Goal: Task Accomplishment & Management: Use online tool/utility

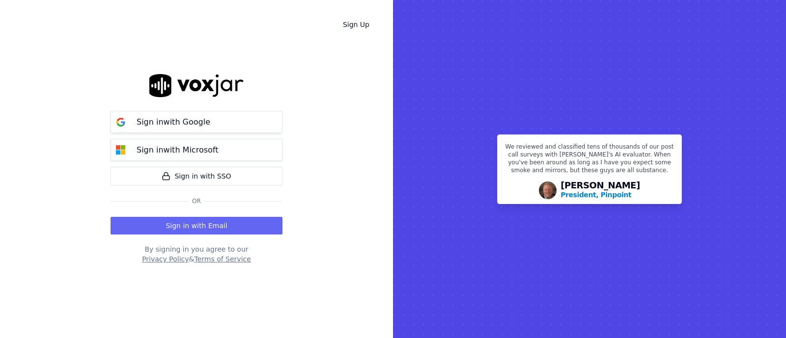
click at [167, 127] on p "Sign in with Google" at bounding box center [174, 122] width 74 height 12
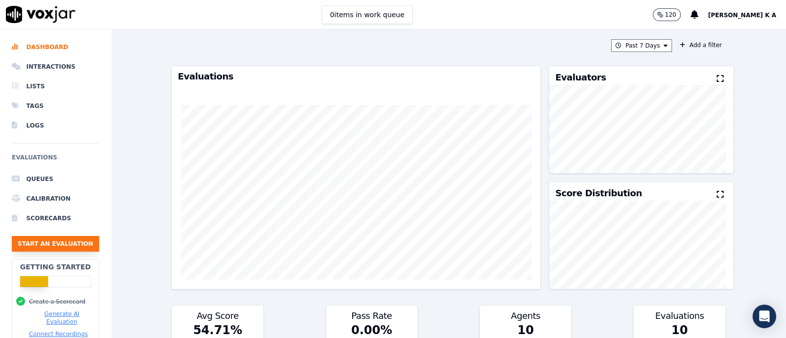
click at [77, 239] on button "Start an Evaluation" at bounding box center [55, 244] width 87 height 16
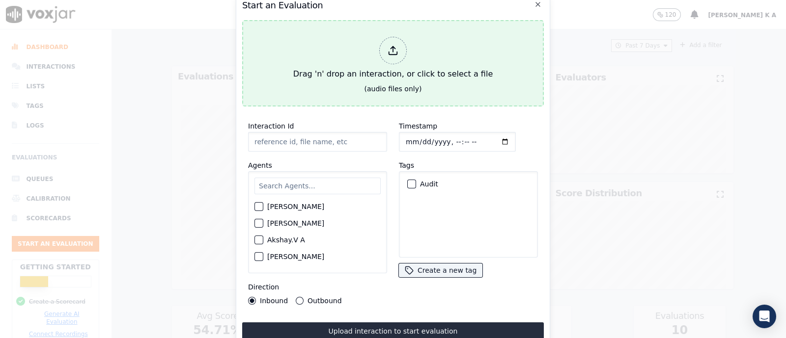
click at [397, 45] on icon at bounding box center [393, 50] width 11 height 11
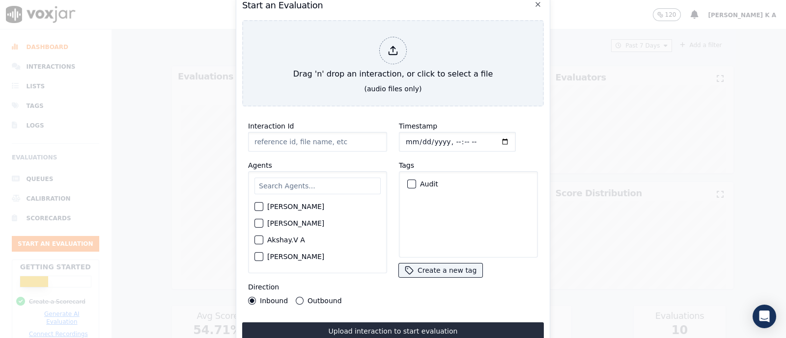
type input "[[PERSON_NAME] PH]_[PHONE_NUMBER]_20250826091338(87877).wav"
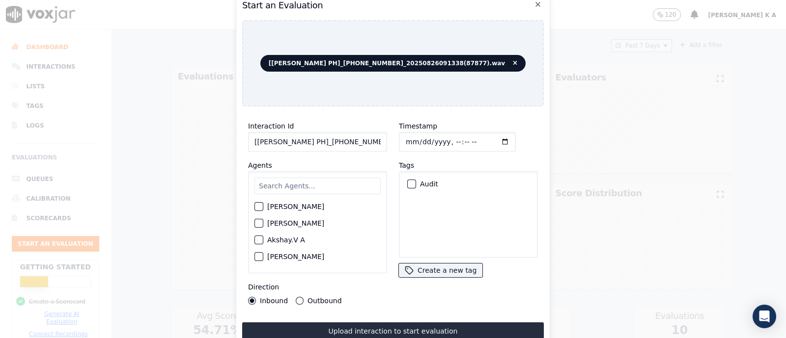
click at [311, 171] on div "[PERSON_NAME] [PERSON_NAME] Akshay.V A [PERSON_NAME] [PERSON_NAME] M [PERSON_NA…" at bounding box center [317, 222] width 139 height 102
click at [308, 179] on input "text" at bounding box center [317, 186] width 126 height 17
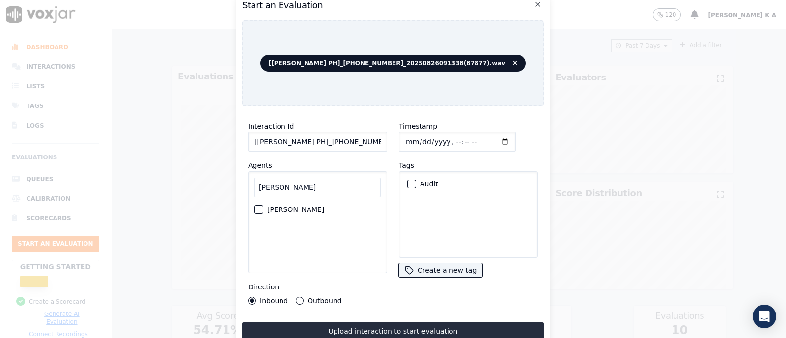
type input "[PERSON_NAME]"
click at [263, 205] on div "[PERSON_NAME]" at bounding box center [317, 209] width 126 height 17
click at [260, 206] on div "button" at bounding box center [258, 209] width 7 height 7
click at [299, 297] on button "Outbound" at bounding box center [300, 301] width 8 height 8
click at [408, 181] on div "button" at bounding box center [411, 184] width 7 height 7
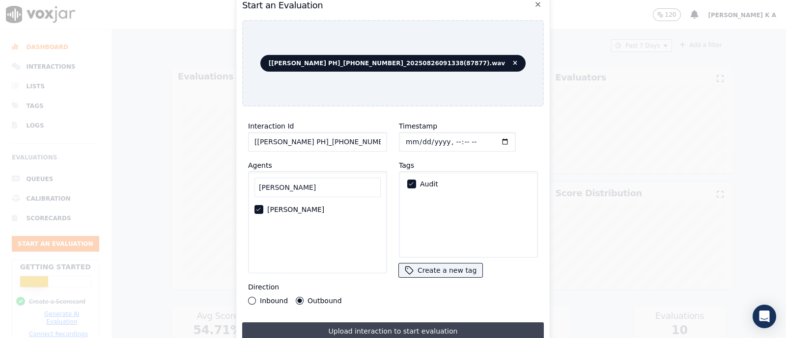
click at [384, 326] on button "Upload interaction to start evaluation" at bounding box center [393, 332] width 302 height 18
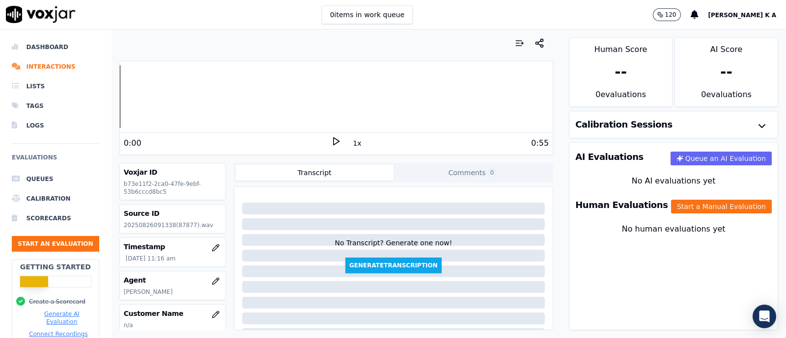
click at [693, 283] on div "AI Evaluations Queue an AI Evaluation No AI evaluations yet Human Evaluations S…" at bounding box center [673, 236] width 209 height 188
click at [697, 207] on button "Start a Manual Evaluation" at bounding box center [721, 207] width 101 height 14
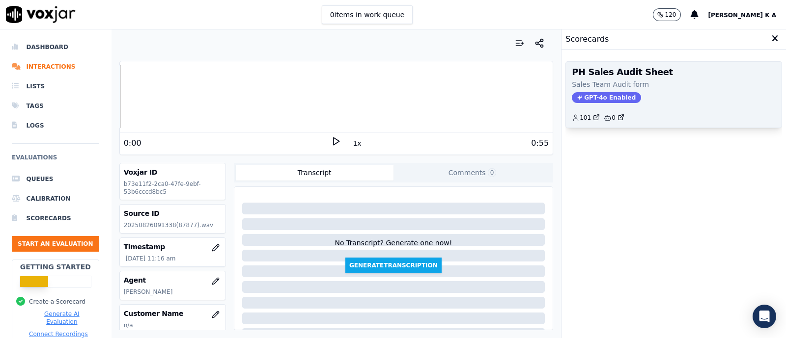
click at [599, 97] on span "GPT-4o Enabled" at bounding box center [606, 97] width 69 height 11
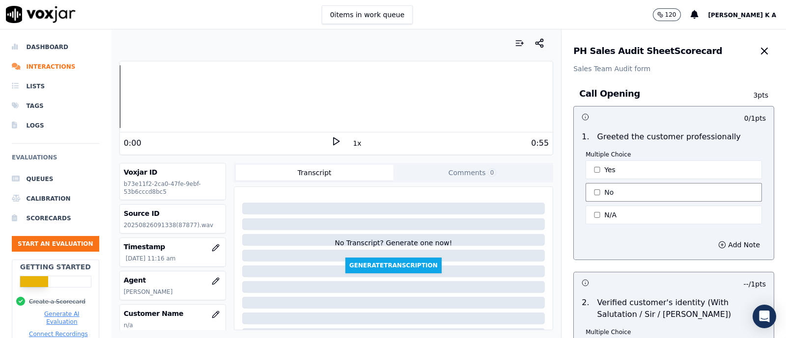
click at [592, 194] on button "No" at bounding box center [674, 192] width 176 height 19
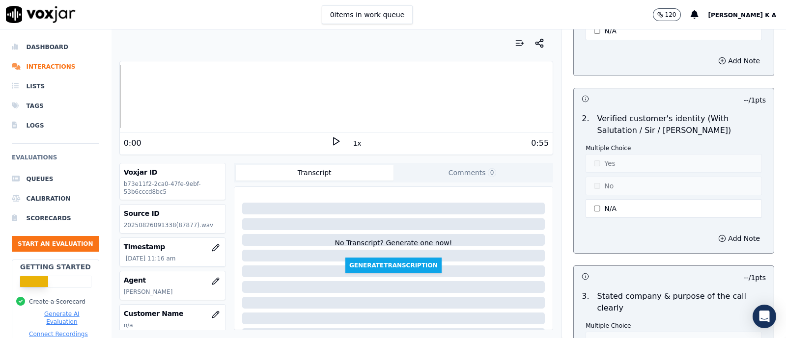
scroll to position [368, 0]
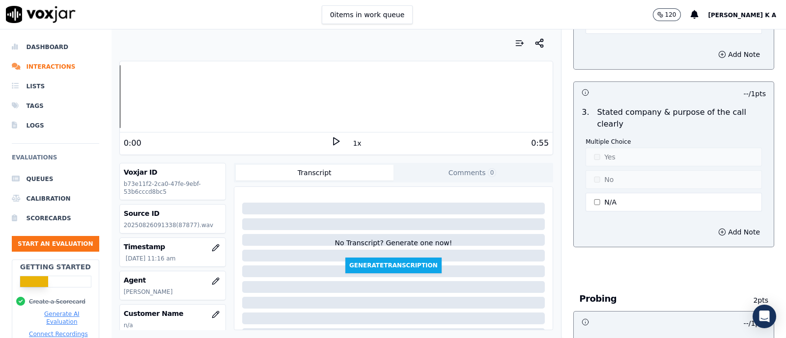
click at [596, 203] on button "N/A" at bounding box center [674, 202] width 176 height 19
click at [596, 165] on div "Multiple Choice Yes No N/A" at bounding box center [674, 176] width 176 height 76
click at [598, 158] on button "Yes" at bounding box center [674, 157] width 176 height 19
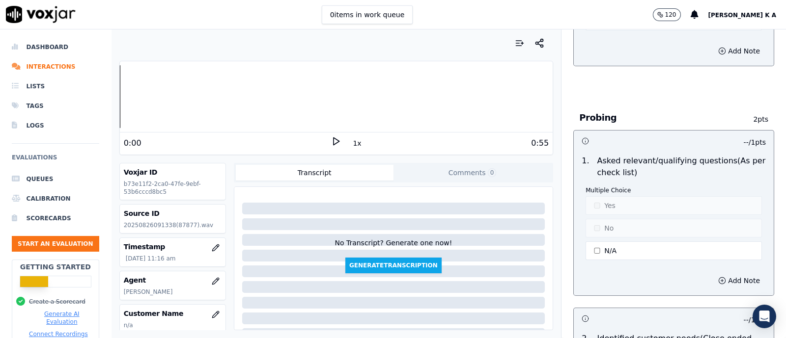
scroll to position [553, 0]
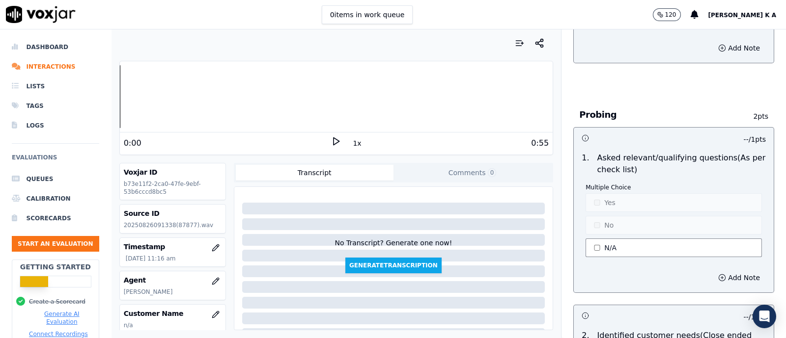
click at [594, 246] on button "N/A" at bounding box center [674, 248] width 176 height 19
click at [604, 222] on button "No" at bounding box center [674, 225] width 176 height 19
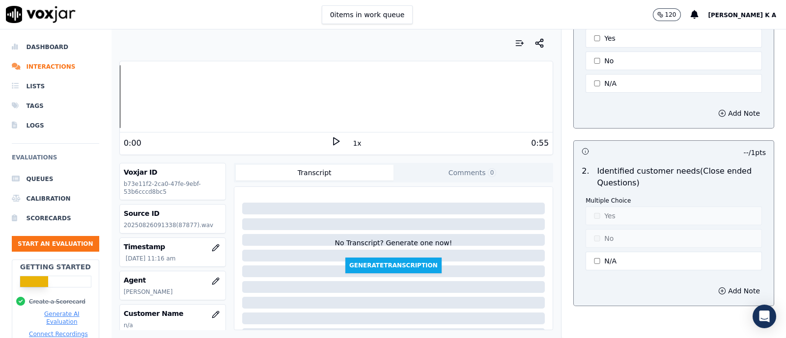
scroll to position [737, 0]
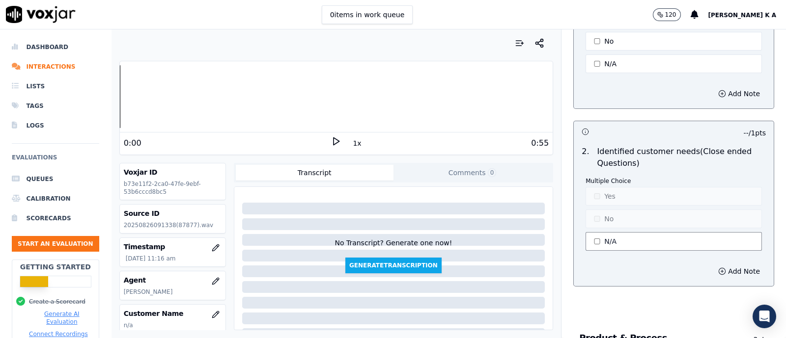
click at [601, 238] on button "N/A" at bounding box center [674, 241] width 176 height 19
click at [601, 217] on button "No" at bounding box center [674, 219] width 176 height 19
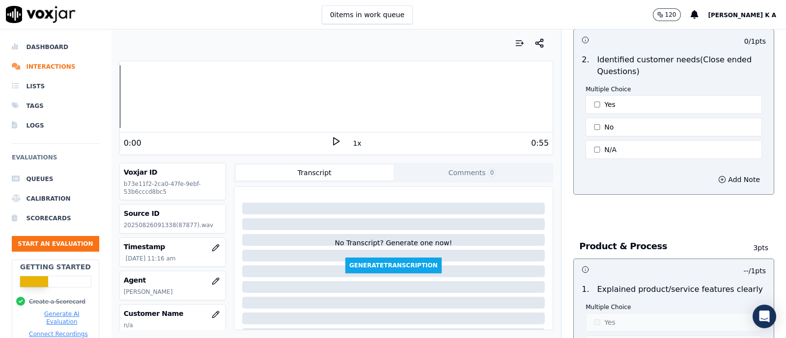
scroll to position [921, 0]
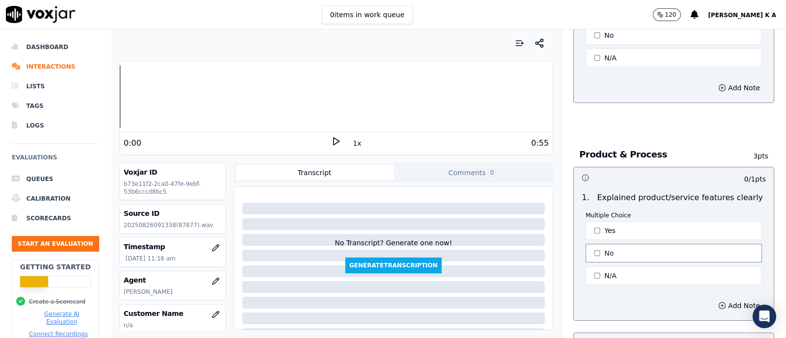
click at [597, 249] on button "No" at bounding box center [674, 253] width 176 height 19
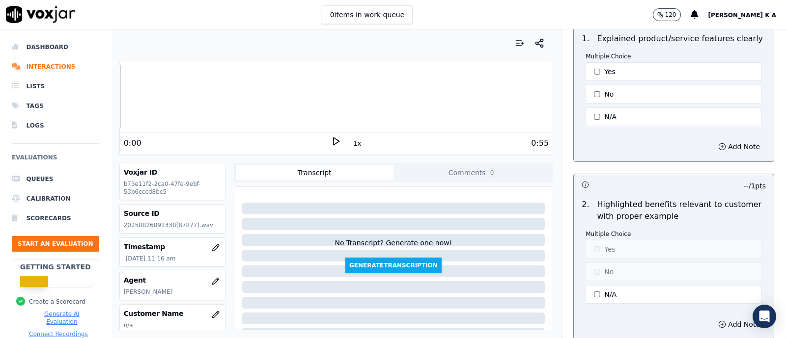
scroll to position [1105, 0]
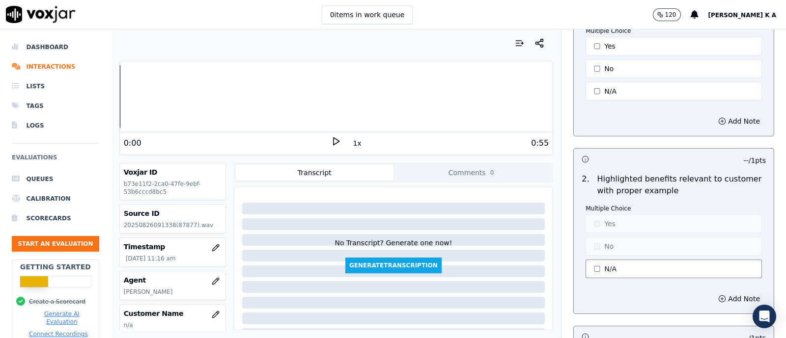
click at [605, 266] on button "N/A" at bounding box center [674, 269] width 176 height 19
click at [595, 242] on button "No" at bounding box center [674, 246] width 176 height 19
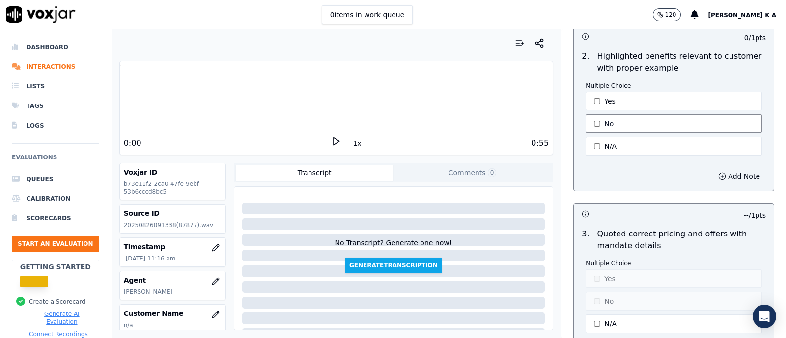
scroll to position [1289, 0]
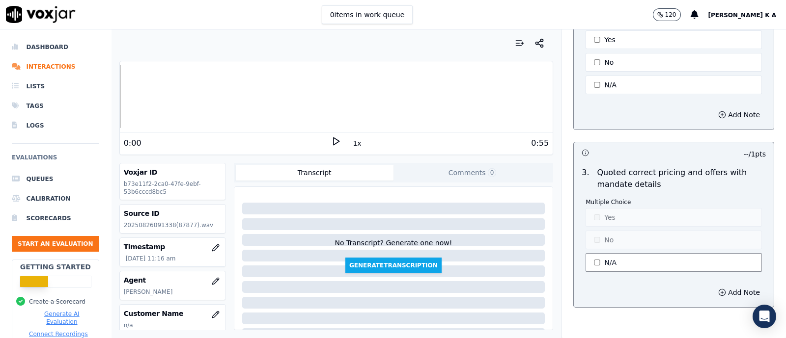
click at [599, 256] on button "N/A" at bounding box center [674, 262] width 176 height 19
click at [591, 239] on button "No" at bounding box center [674, 240] width 176 height 19
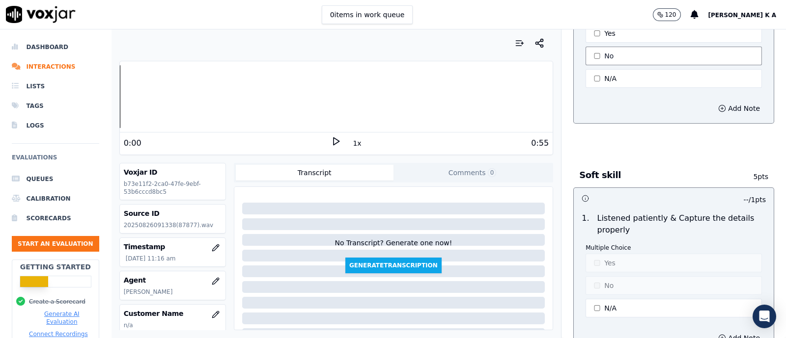
scroll to position [1535, 0]
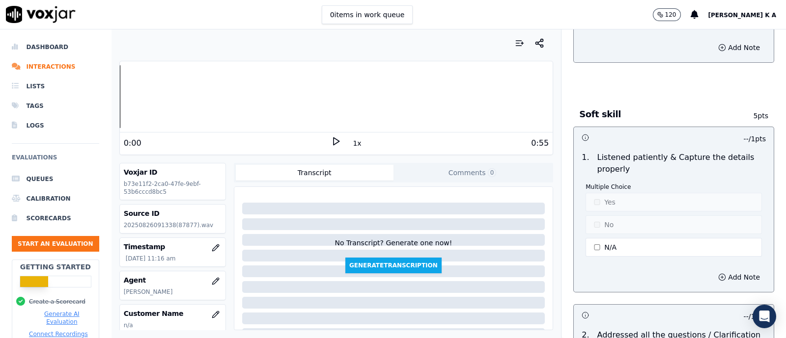
click at [592, 240] on button "N/A" at bounding box center [674, 247] width 176 height 19
click at [591, 198] on button "Yes" at bounding box center [674, 202] width 176 height 19
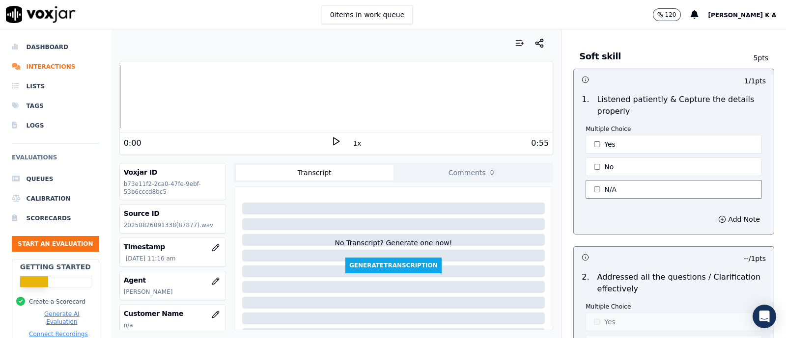
scroll to position [1719, 0]
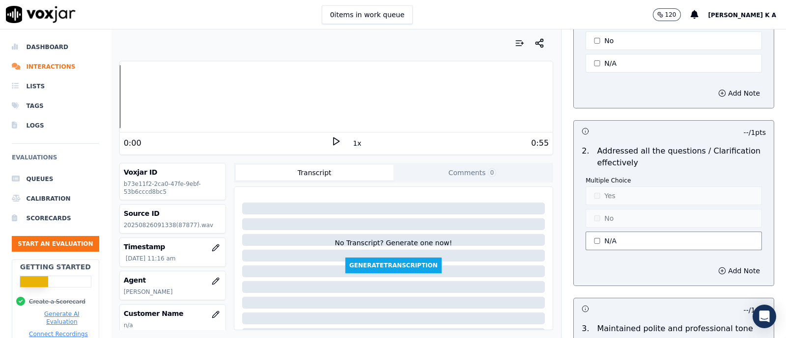
click at [601, 233] on button "N/A" at bounding box center [674, 241] width 176 height 19
click at [599, 210] on button "No" at bounding box center [674, 218] width 176 height 19
click at [597, 193] on button "Yes" at bounding box center [674, 196] width 176 height 19
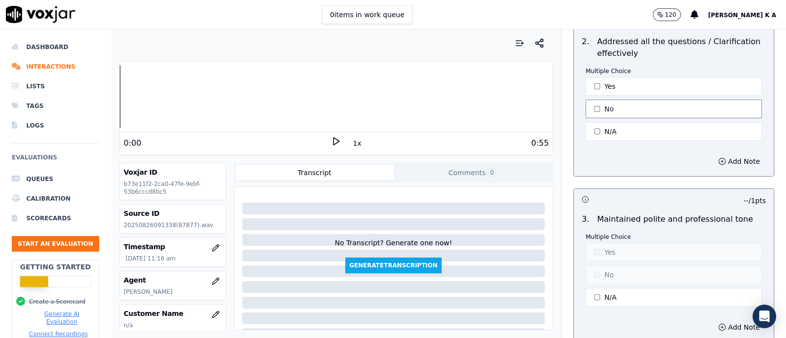
scroll to position [1903, 0]
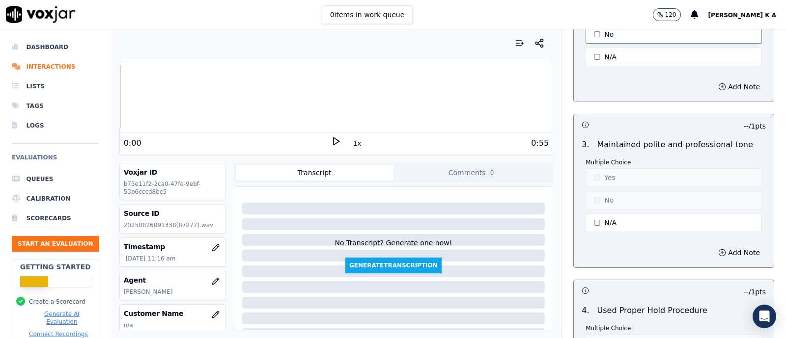
click at [596, 214] on button "N/A" at bounding box center [674, 223] width 176 height 19
click at [594, 175] on button "Yes" at bounding box center [674, 177] width 176 height 19
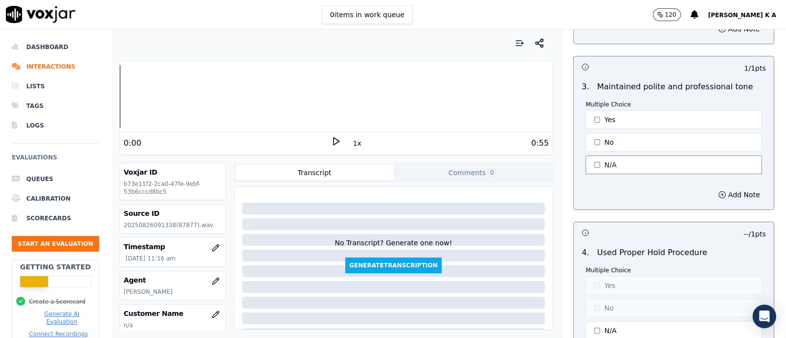
scroll to position [2026, 0]
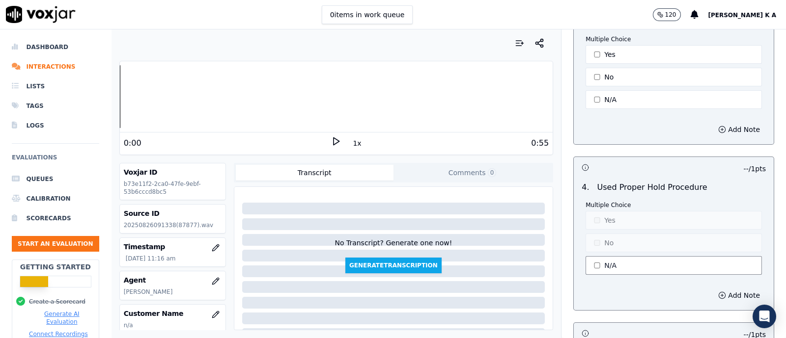
click at [592, 256] on button "N/A" at bounding box center [674, 265] width 176 height 19
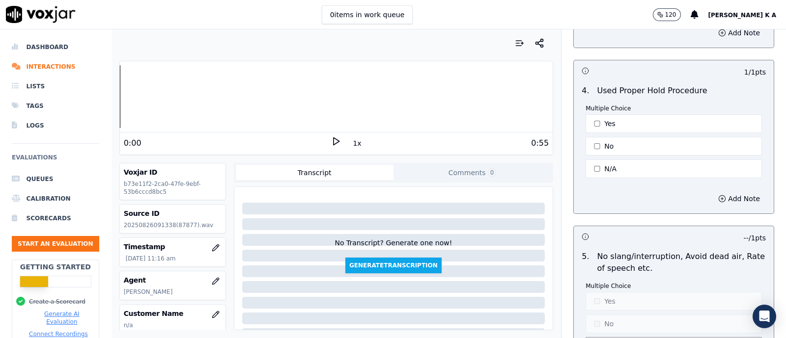
scroll to position [2210, 0]
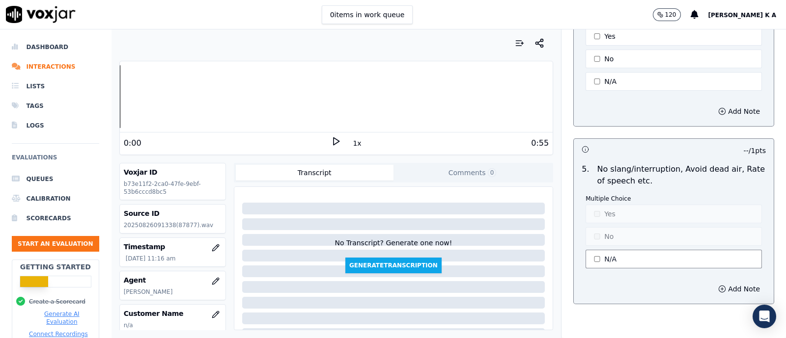
click at [597, 250] on button "N/A" at bounding box center [674, 259] width 176 height 19
click at [597, 207] on button "Yes" at bounding box center [674, 214] width 176 height 19
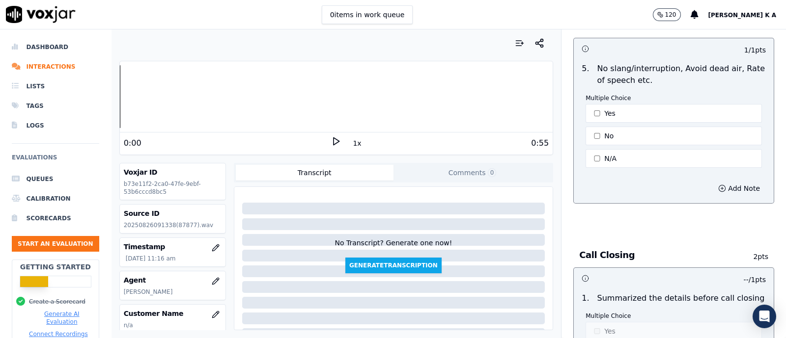
scroll to position [2395, 0]
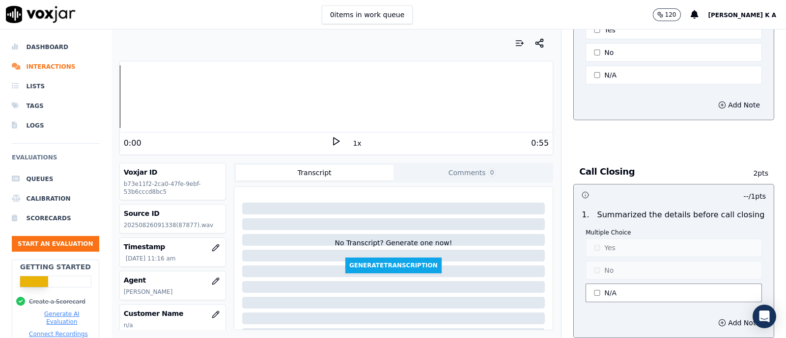
click at [597, 284] on button "N/A" at bounding box center [674, 293] width 176 height 19
click at [598, 263] on button "No" at bounding box center [674, 270] width 176 height 19
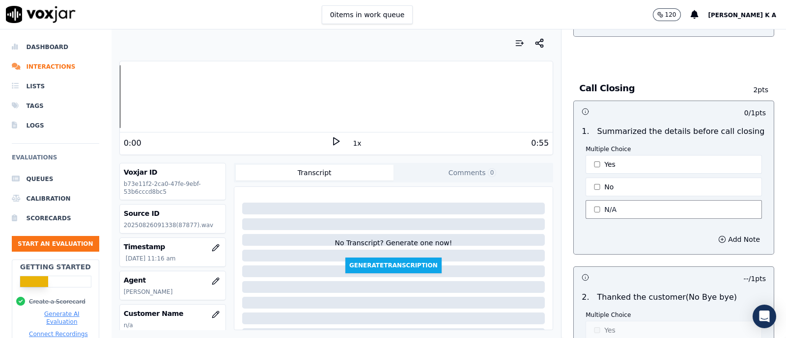
scroll to position [2579, 0]
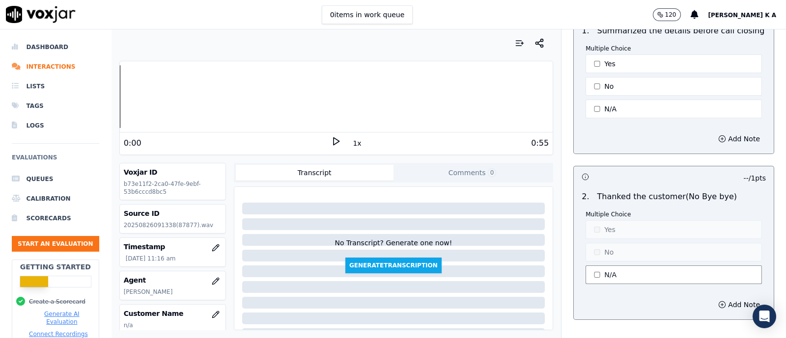
click at [598, 267] on button "N/A" at bounding box center [674, 275] width 176 height 19
click at [594, 249] on button "No" at bounding box center [674, 252] width 176 height 19
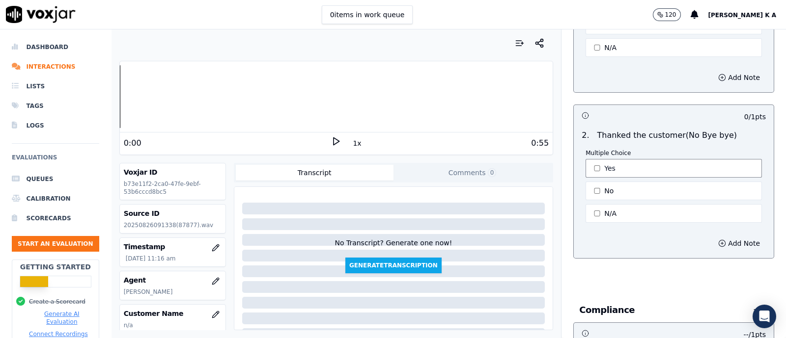
click at [593, 159] on button "Yes" at bounding box center [674, 168] width 176 height 19
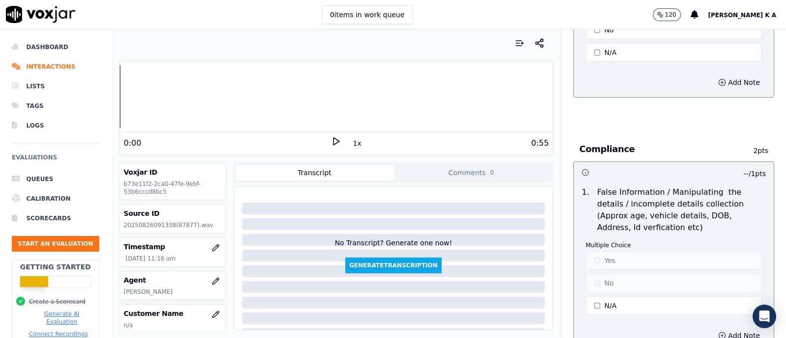
scroll to position [2886, 0]
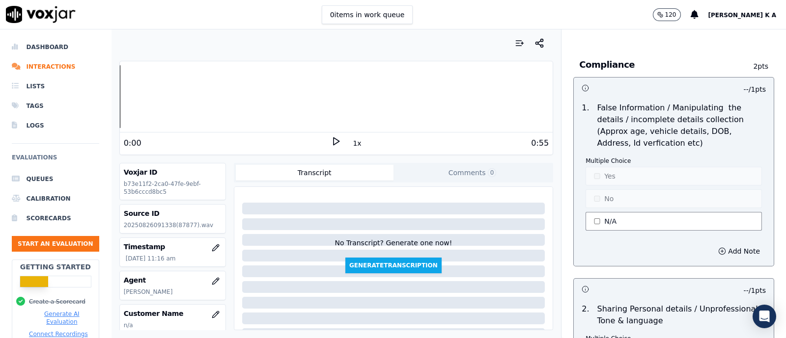
click at [589, 215] on button "N/A" at bounding box center [674, 221] width 176 height 19
click at [591, 167] on button "Yes" at bounding box center [674, 176] width 176 height 19
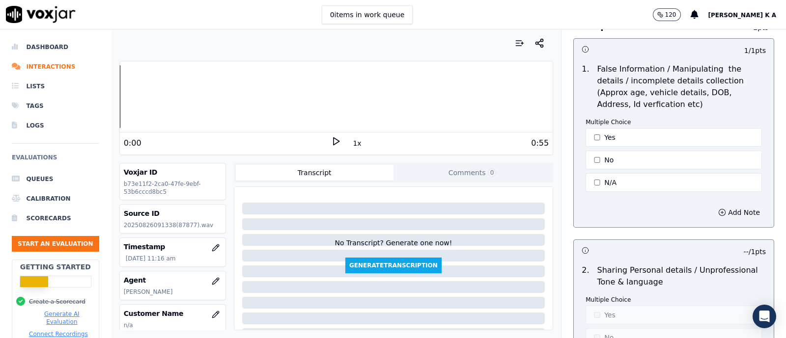
scroll to position [3067, 0]
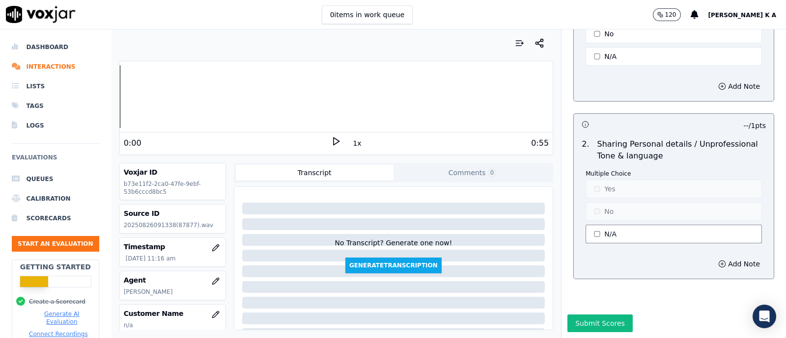
click at [591, 225] on button "N/A" at bounding box center [674, 234] width 176 height 19
click at [591, 180] on button "Yes" at bounding box center [674, 189] width 176 height 19
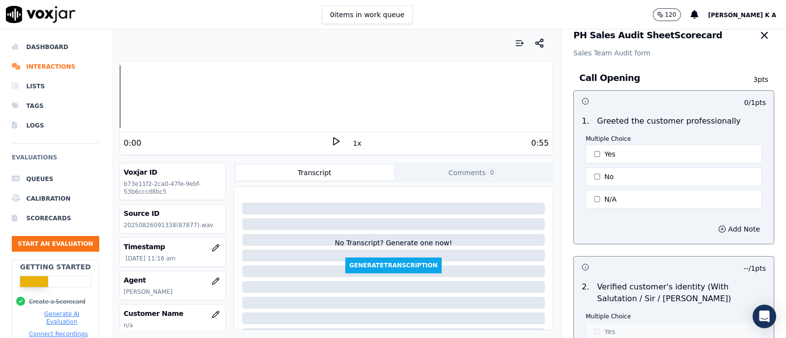
scroll to position [0, 0]
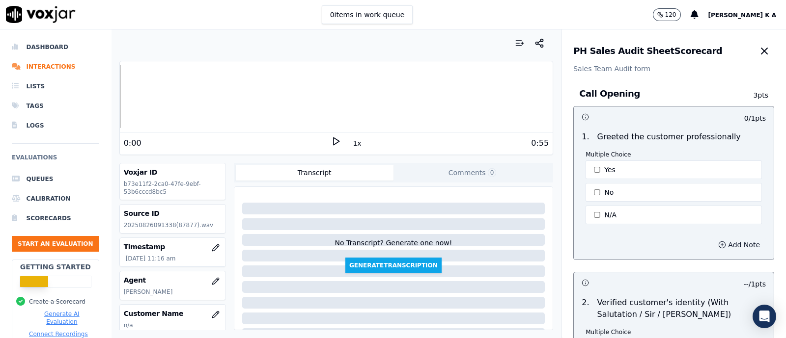
click at [715, 247] on button "Add Note" at bounding box center [739, 245] width 54 height 14
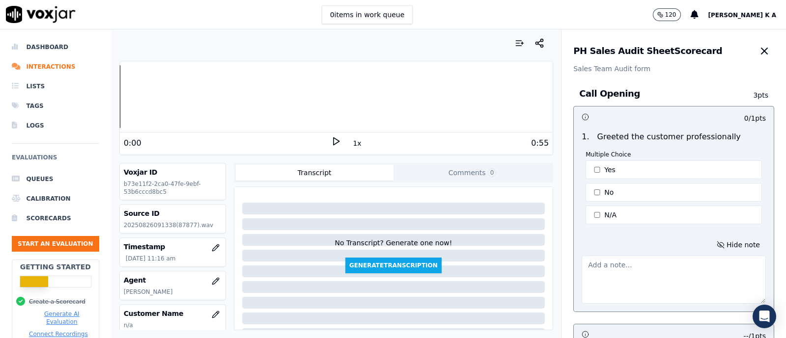
scroll to position [122, 0]
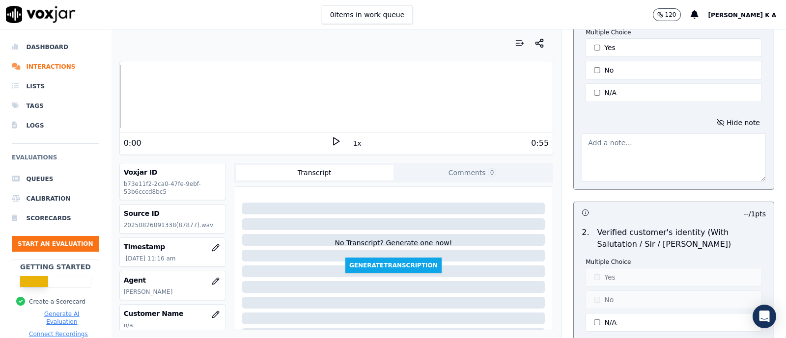
click at [585, 153] on textarea at bounding box center [674, 158] width 184 height 48
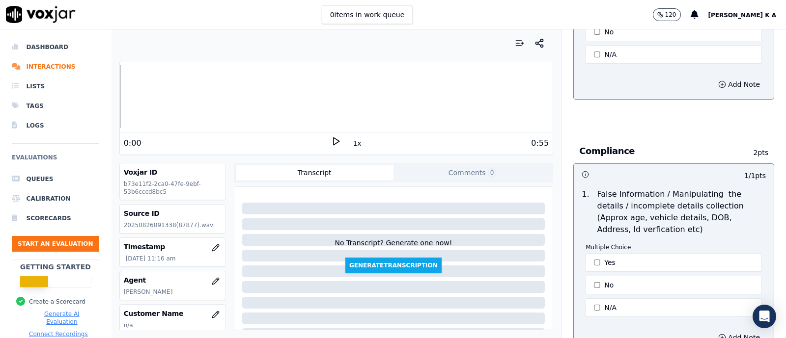
scroll to position [3119, 0]
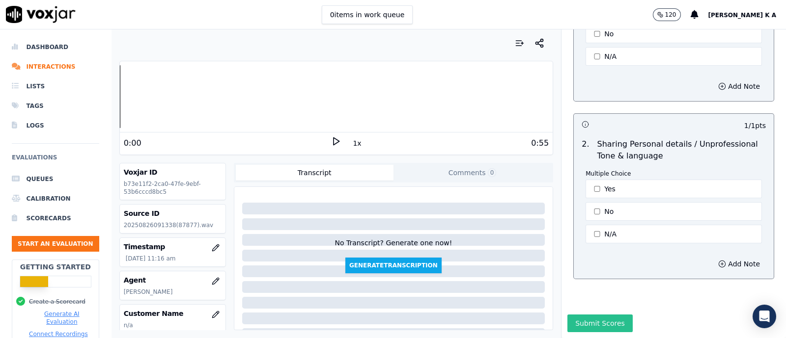
type textarea "Nothing in the probing and cx understanding areas"
click at [577, 315] on button "Submit Scores" at bounding box center [599, 324] width 65 height 18
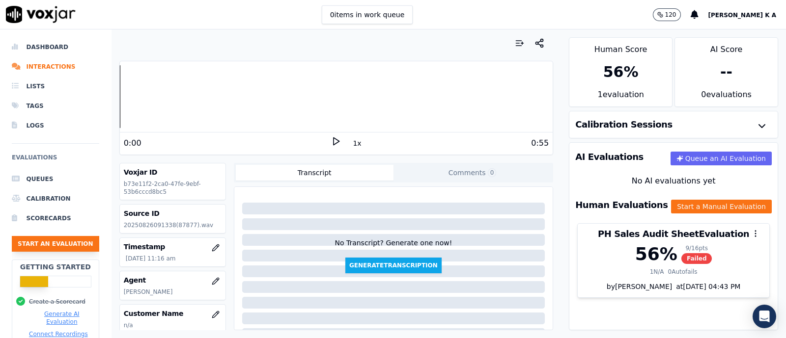
click at [44, 244] on button "Start an Evaluation" at bounding box center [55, 244] width 87 height 16
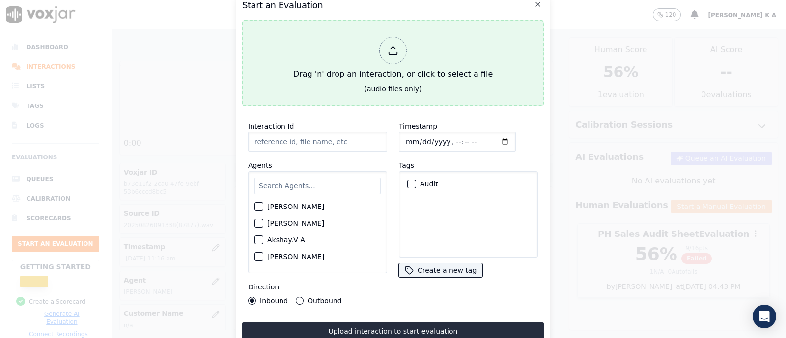
click at [399, 47] on div at bounding box center [393, 51] width 28 height 28
type input "[[PERSON_NAME] PH]_[PHONE_NUMBER]_20250821134221(58627).wav"
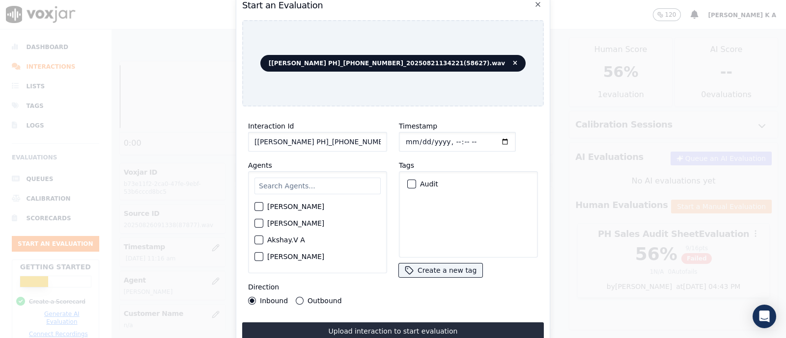
click at [302, 182] on input "text" at bounding box center [317, 186] width 126 height 17
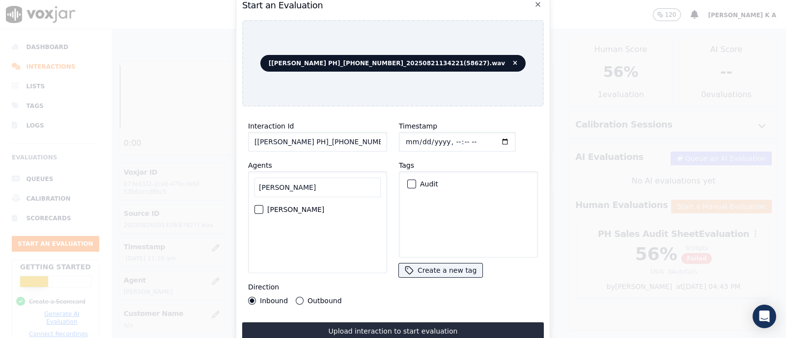
type input "[PERSON_NAME]"
click at [260, 206] on div "button" at bounding box center [258, 209] width 7 height 7
click at [296, 299] on button "Outbound" at bounding box center [300, 301] width 8 height 8
click at [403, 178] on div "Audit" at bounding box center [468, 184] width 130 height 17
click at [408, 181] on div "button" at bounding box center [411, 184] width 7 height 7
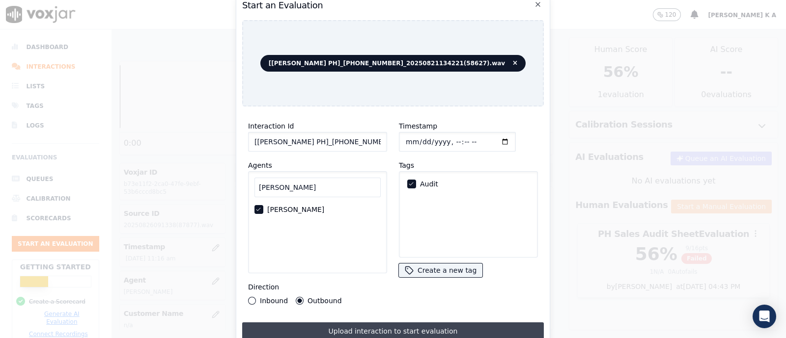
click at [352, 328] on button "Upload interaction to start evaluation" at bounding box center [393, 332] width 302 height 18
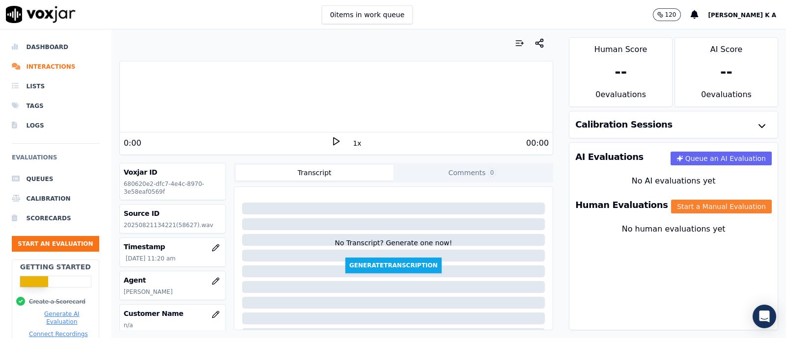
click at [725, 207] on button "Start a Manual Evaluation" at bounding box center [721, 207] width 101 height 14
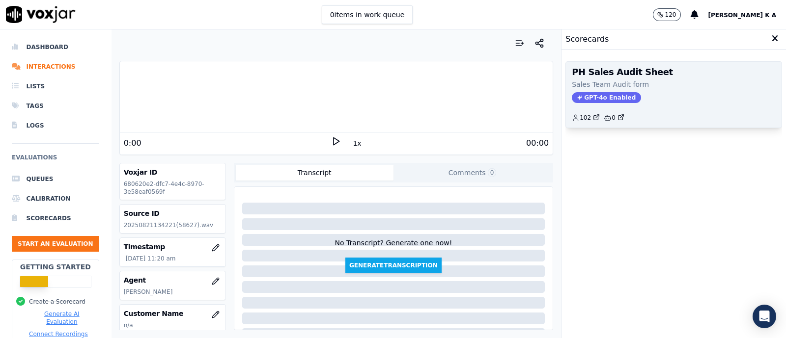
click at [597, 101] on span "GPT-4o Enabled" at bounding box center [606, 97] width 69 height 11
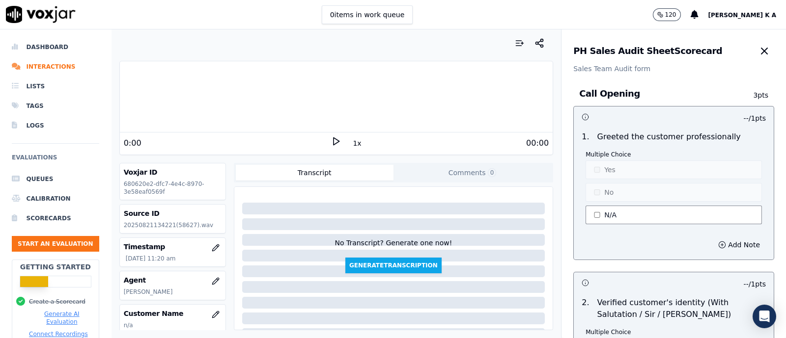
click at [589, 214] on button "N/A" at bounding box center [674, 215] width 176 height 19
click at [593, 196] on button "No" at bounding box center [674, 192] width 176 height 19
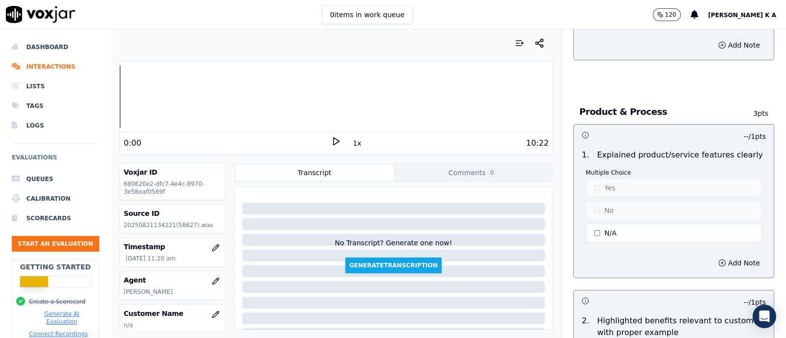
scroll to position [982, 0]
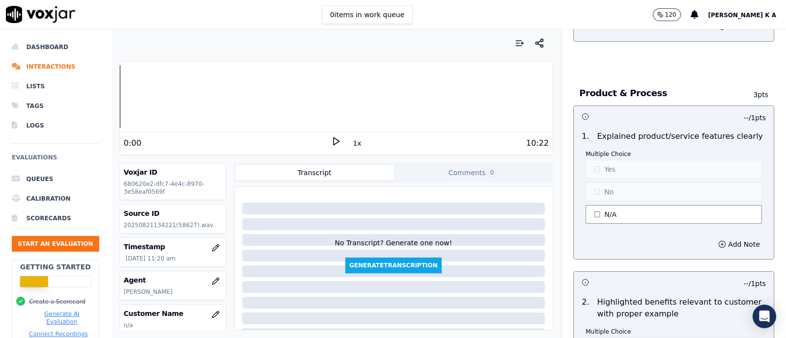
click at [599, 212] on button "N/A" at bounding box center [674, 214] width 176 height 19
click at [605, 169] on button "Yes" at bounding box center [674, 169] width 176 height 19
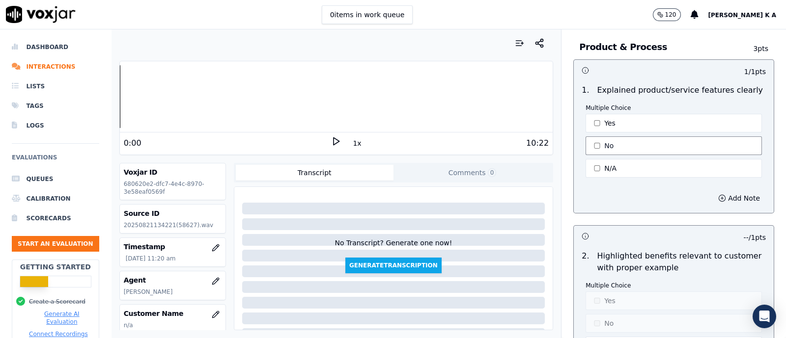
scroll to position [1105, 0]
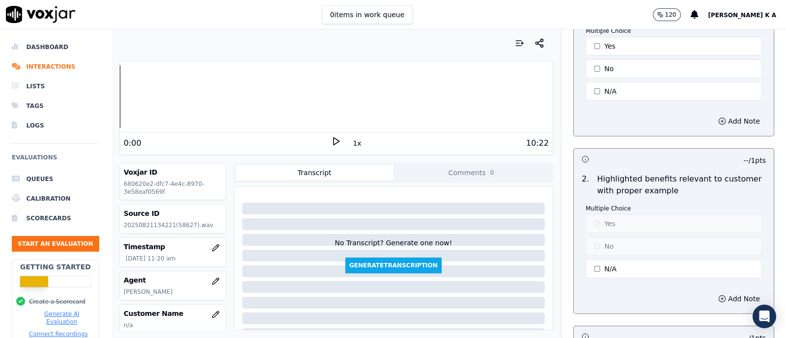
type button "1"
click at [606, 269] on button "N/A" at bounding box center [674, 269] width 176 height 19
click at [601, 205] on p "Multiple Choice" at bounding box center [674, 209] width 176 height 8
click at [599, 218] on button "Yes" at bounding box center [674, 224] width 176 height 19
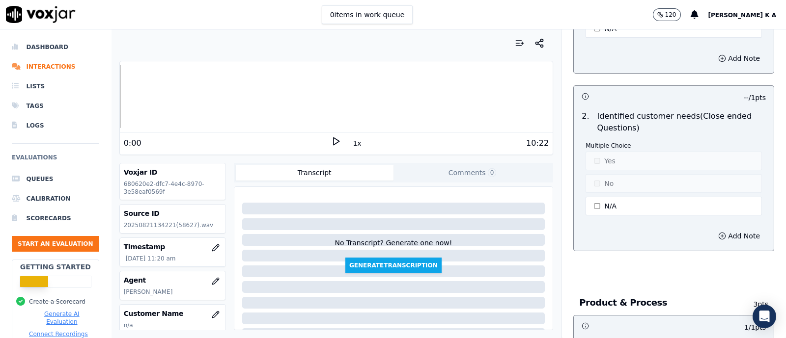
scroll to position [737, 0]
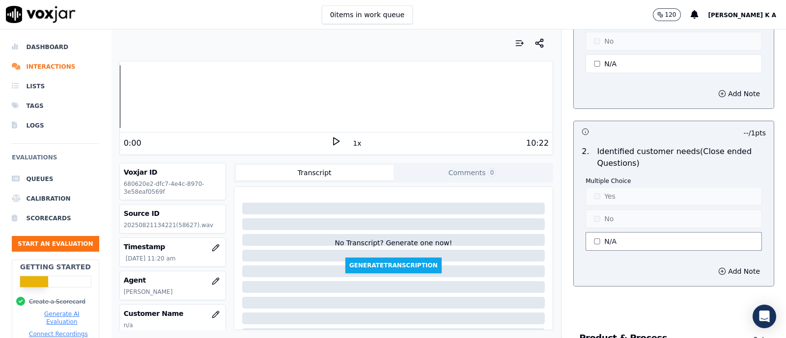
click at [595, 246] on button "N/A" at bounding box center [674, 241] width 176 height 19
click at [601, 212] on button "No" at bounding box center [674, 219] width 176 height 19
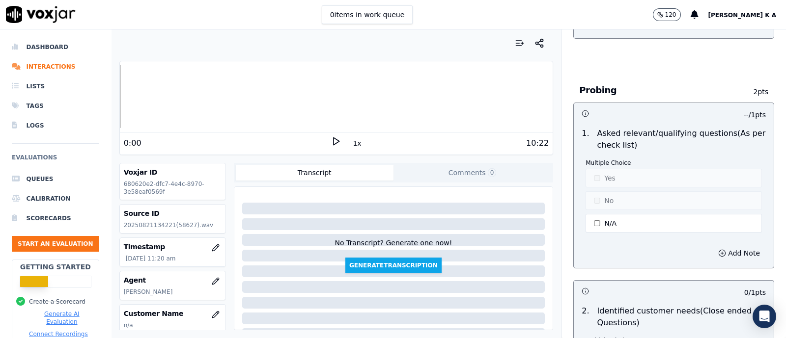
scroll to position [614, 0]
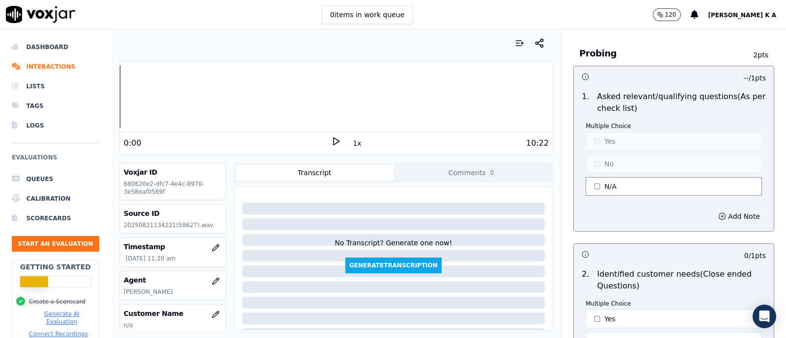
click at [600, 183] on button "N/A" at bounding box center [674, 186] width 176 height 19
click at [602, 166] on button "No" at bounding box center [674, 164] width 176 height 19
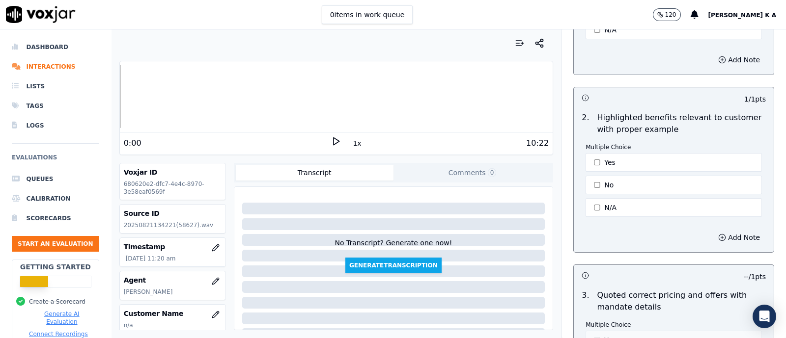
scroll to position [1289, 0]
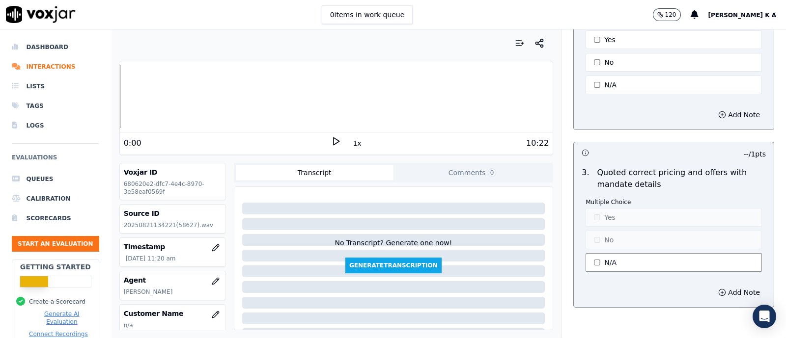
click at [608, 266] on button "N/A" at bounding box center [674, 262] width 176 height 19
click at [604, 211] on button "Yes" at bounding box center [674, 217] width 176 height 19
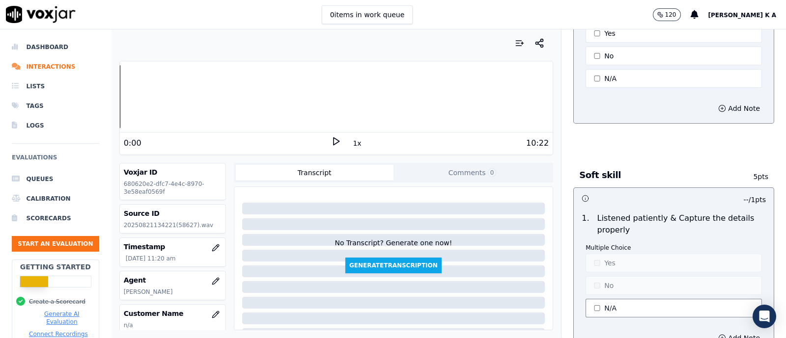
click at [596, 299] on button "N/A" at bounding box center [674, 308] width 176 height 19
click at [594, 256] on button "Yes" at bounding box center [674, 263] width 176 height 19
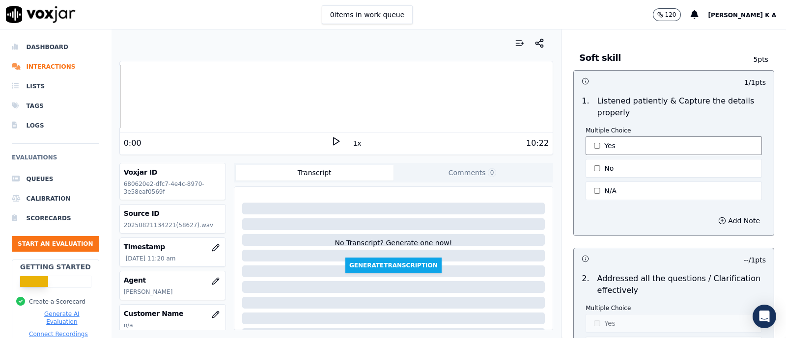
scroll to position [1657, 0]
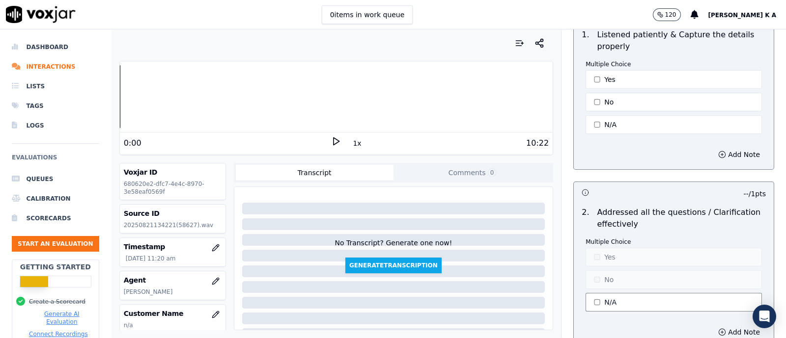
click at [593, 293] on button "N/A" at bounding box center [674, 302] width 176 height 19
click at [597, 254] on button "Yes" at bounding box center [674, 257] width 176 height 19
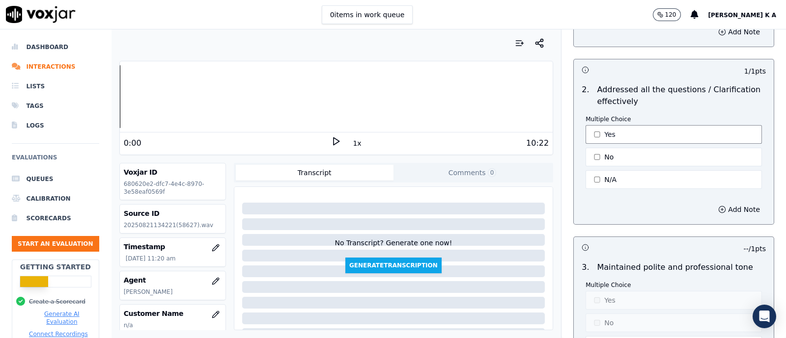
scroll to position [1903, 0]
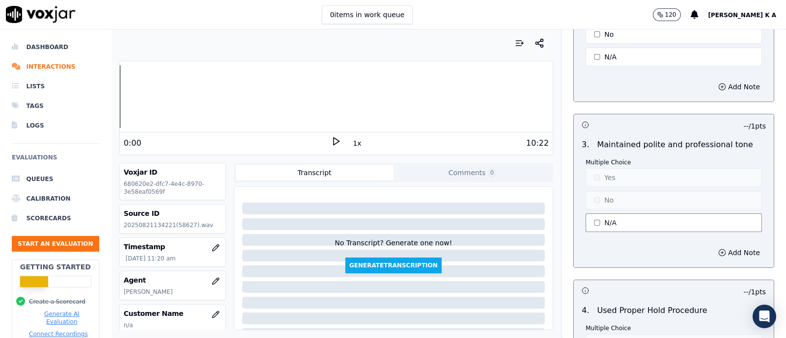
click at [597, 217] on button "N/A" at bounding box center [674, 223] width 176 height 19
click at [597, 173] on button "Yes" at bounding box center [674, 177] width 176 height 19
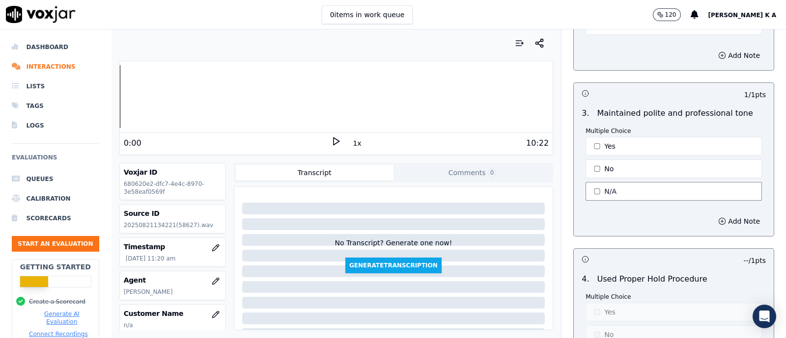
scroll to position [2088, 0]
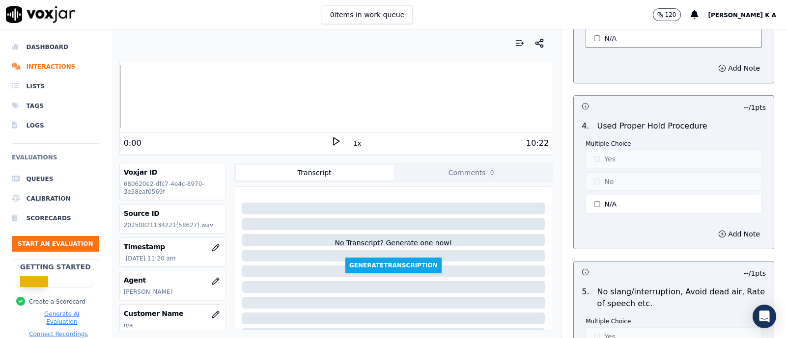
click at [597, 203] on button "N/A" at bounding box center [674, 204] width 176 height 19
click at [592, 150] on button "Yes" at bounding box center [674, 159] width 176 height 19
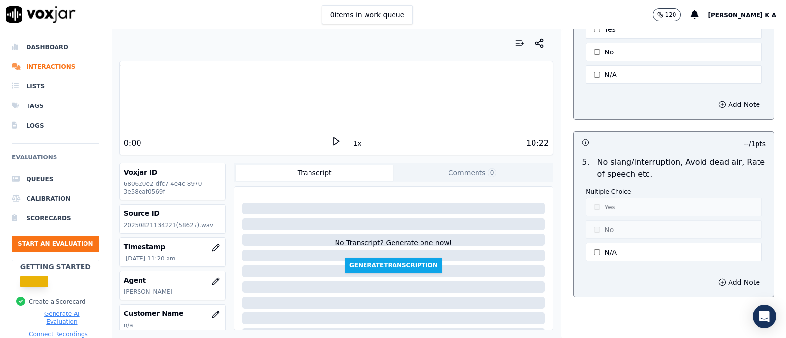
scroll to position [2333, 0]
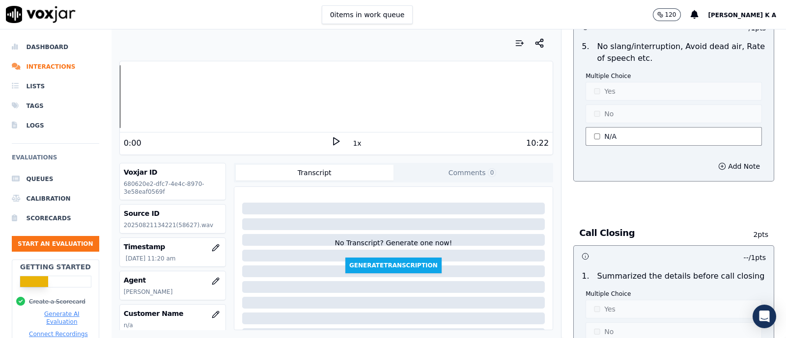
click at [597, 136] on button "N/A" at bounding box center [674, 136] width 176 height 19
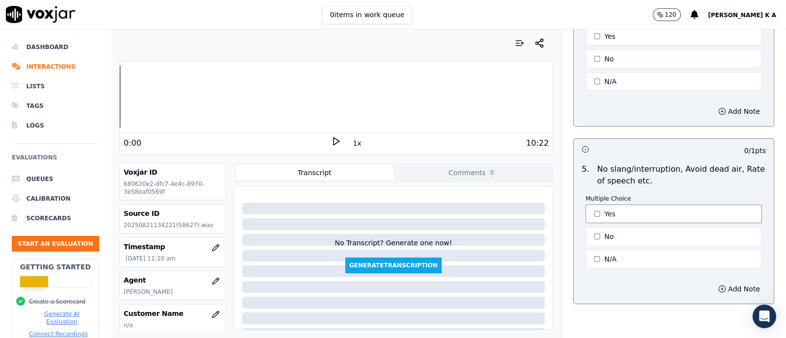
click at [599, 205] on button "Yes" at bounding box center [674, 214] width 176 height 19
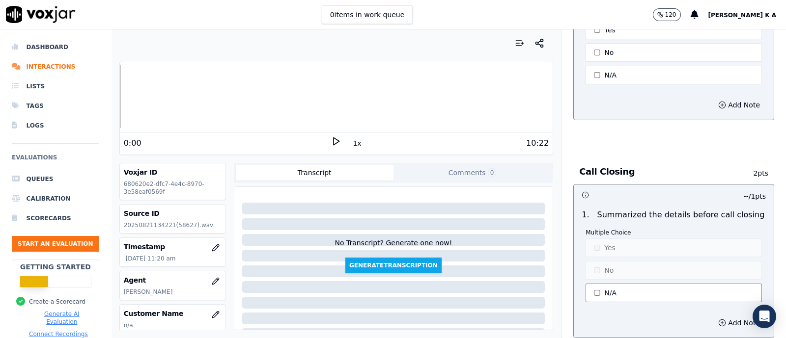
click at [602, 284] on button "N/A" at bounding box center [674, 293] width 176 height 19
click at [599, 239] on button "Yes" at bounding box center [674, 248] width 176 height 19
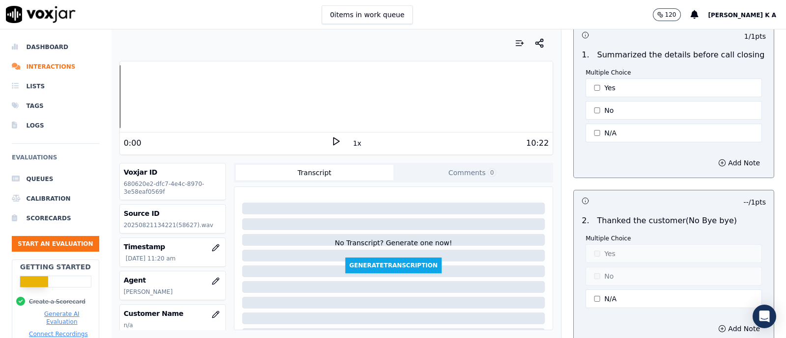
scroll to position [2640, 0]
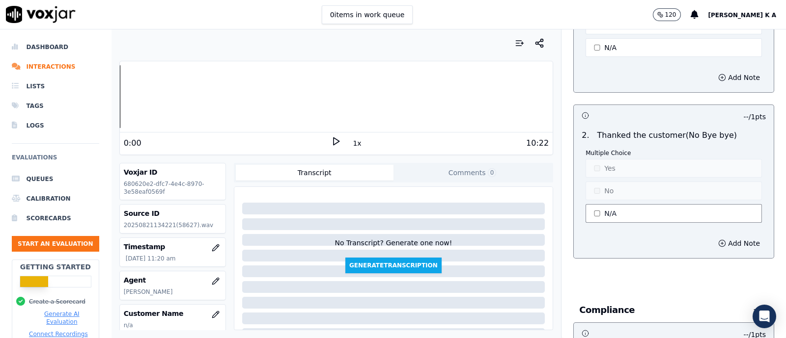
click at [605, 207] on button "N/A" at bounding box center [674, 213] width 176 height 19
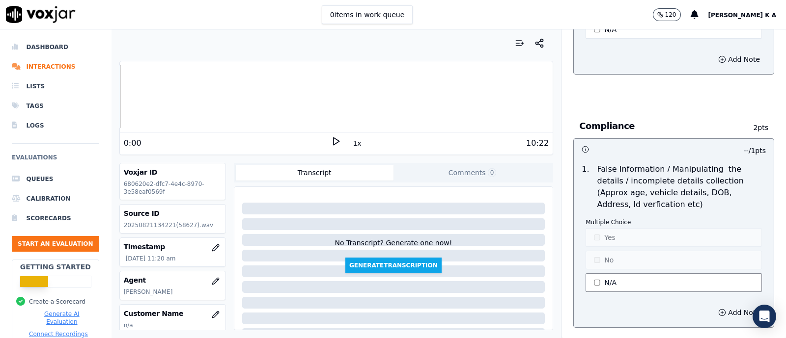
click at [593, 274] on button "N/A" at bounding box center [674, 283] width 176 height 19
click at [595, 235] on button "Yes" at bounding box center [674, 237] width 176 height 19
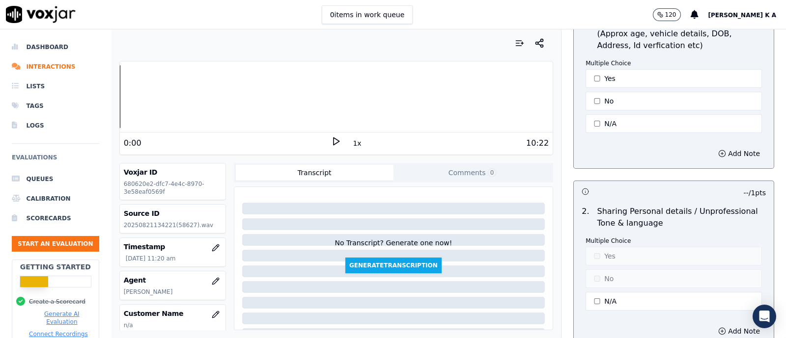
scroll to position [3067, 0]
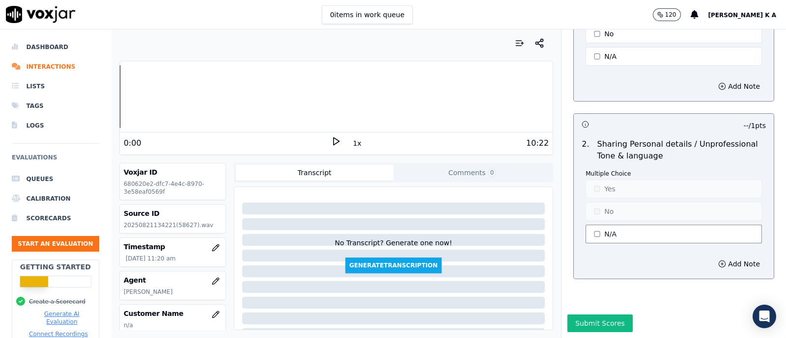
click at [589, 225] on button "N/A" at bounding box center [674, 234] width 176 height 19
click at [592, 180] on button "Yes" at bounding box center [674, 189] width 176 height 19
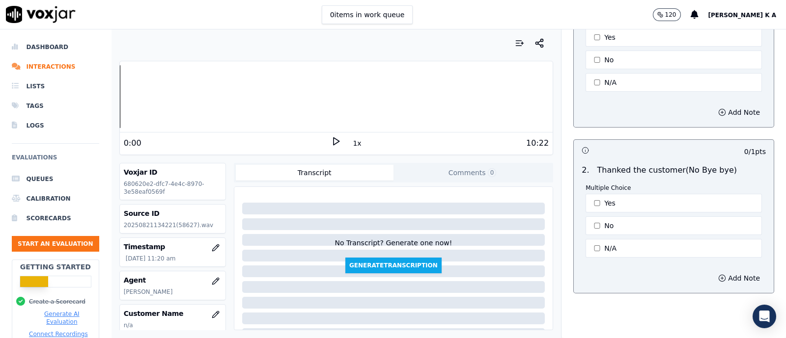
scroll to position [2575, 0]
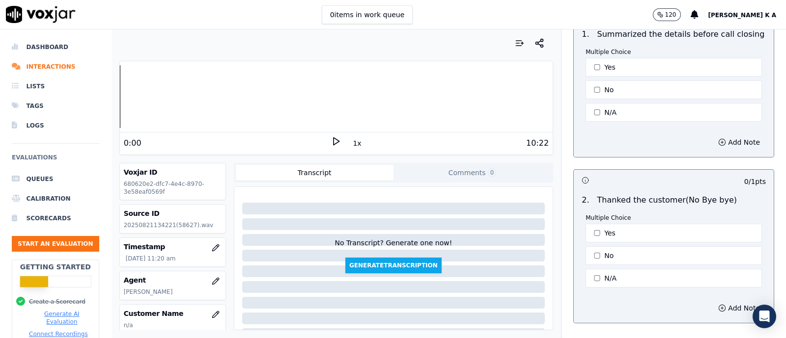
click at [663, 158] on div "1 / 1 pts 1 . Summarized the details before call closing Multiple Choice Yes No…" at bounding box center [673, 163] width 201 height 320
click at [594, 247] on button "No" at bounding box center [674, 256] width 176 height 19
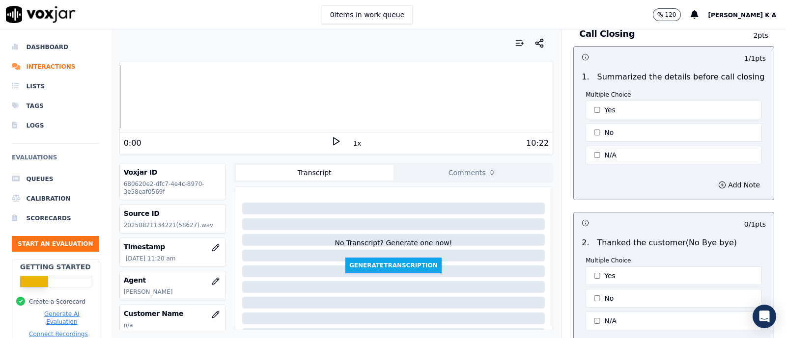
scroll to position [2514, 0]
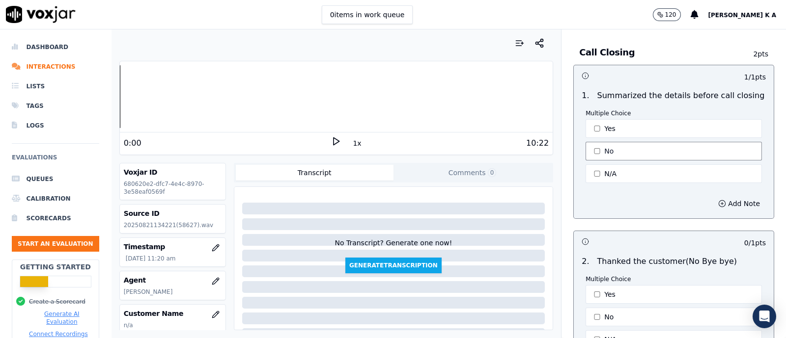
click at [589, 142] on button "No" at bounding box center [674, 151] width 176 height 19
click at [594, 122] on button "Yes" at bounding box center [674, 128] width 176 height 19
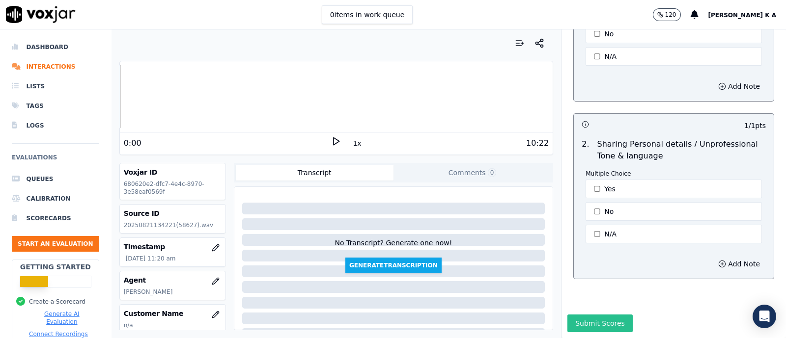
click at [582, 315] on button "Submit Scores" at bounding box center [599, 324] width 65 height 18
